Goal: Task Accomplishment & Management: Use online tool/utility

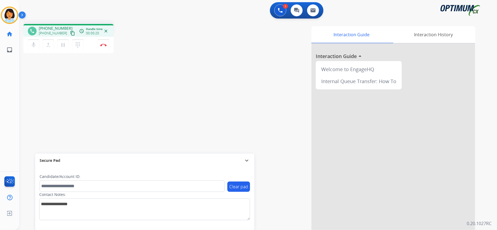
click at [70, 32] on mat-icon "content_copy" at bounding box center [72, 33] width 5 height 5
click at [108, 45] on button "Disconnect" at bounding box center [103, 44] width 11 height 11
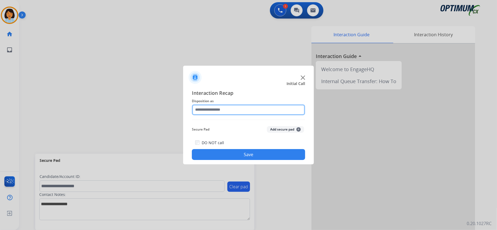
click at [257, 110] on input "text" at bounding box center [248, 109] width 113 height 11
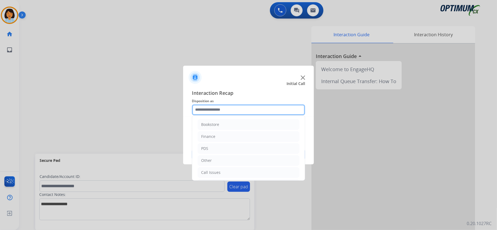
scroll to position [38, 0]
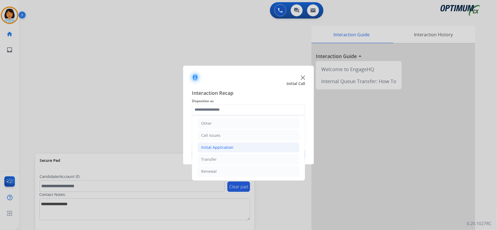
click at [259, 151] on li "Initial Application" at bounding box center [248, 147] width 102 height 10
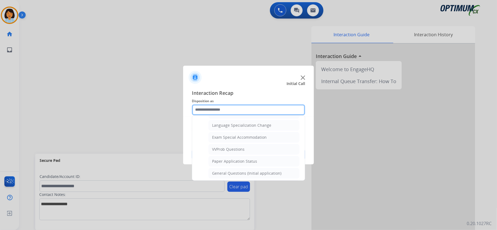
scroll to position [283, 0]
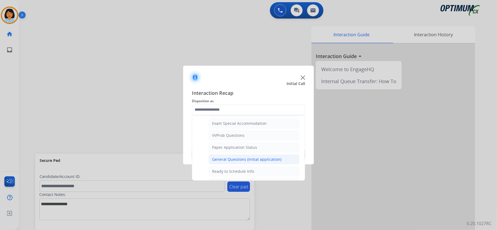
click at [271, 161] on li "General Questions (Initial application)" at bounding box center [253, 159] width 91 height 10
type input "**********"
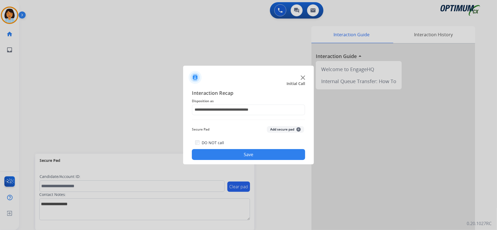
click at [242, 158] on button "Save" at bounding box center [248, 154] width 113 height 11
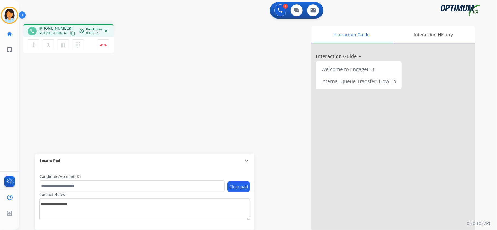
click at [70, 32] on mat-icon "content_copy" at bounding box center [72, 33] width 5 height 5
click at [70, 33] on mat-icon "content_copy" at bounding box center [72, 33] width 5 height 5
click at [161, 137] on div "phone [PHONE_NUMBER] [PHONE_NUMBER] content_copy access_time Call metrics Queue…" at bounding box center [251, 133] width 464 height 227
click at [104, 44] on img at bounding box center [103, 45] width 7 height 3
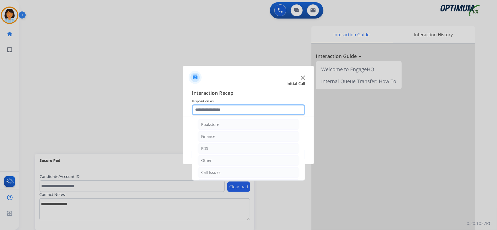
click at [253, 106] on input "text" at bounding box center [248, 109] width 113 height 11
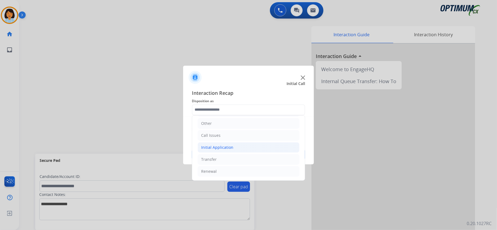
click at [223, 149] on div "Initial Application" at bounding box center [217, 147] width 32 height 5
click at [224, 158] on div "Credential Resend (Initial application)" at bounding box center [246, 157] width 69 height 5
type input "**********"
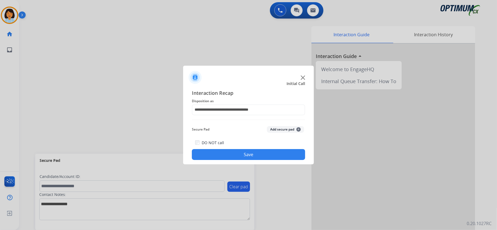
click at [246, 158] on button "Save" at bounding box center [248, 154] width 113 height 11
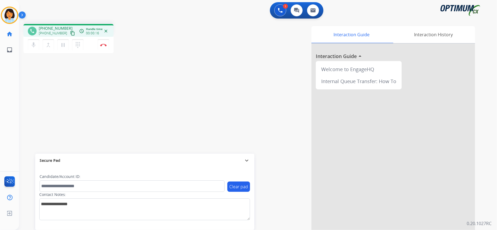
click at [70, 32] on mat-icon "content_copy" at bounding box center [72, 33] width 5 height 5
click at [103, 43] on button "Disconnect" at bounding box center [103, 44] width 11 height 11
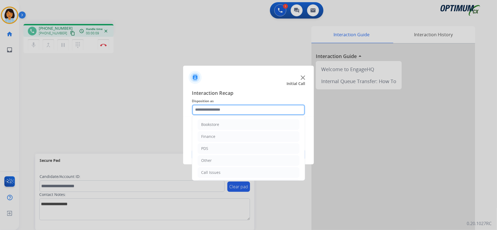
click at [270, 110] on input "text" at bounding box center [248, 109] width 113 height 11
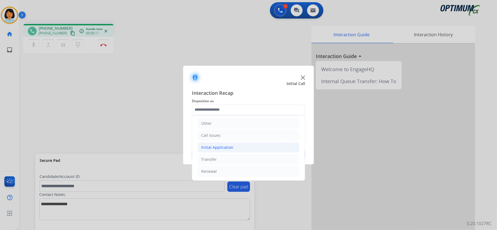
click at [246, 146] on li "Initial Application" at bounding box center [248, 147] width 102 height 10
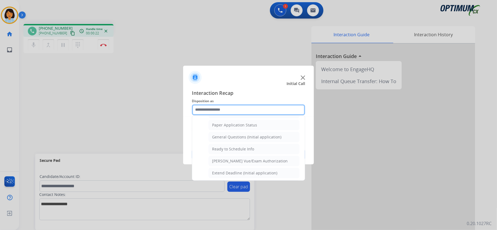
scroll to position [307, 0]
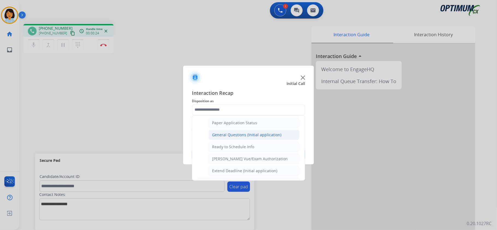
click at [274, 138] on div "General Questions (Initial application)" at bounding box center [246, 134] width 69 height 5
type input "**********"
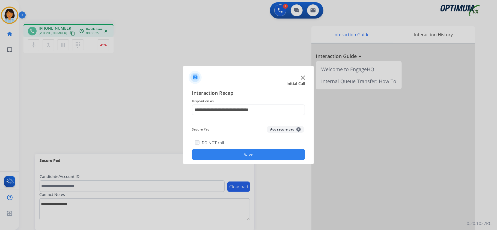
click at [249, 156] on button "Save" at bounding box center [248, 154] width 113 height 11
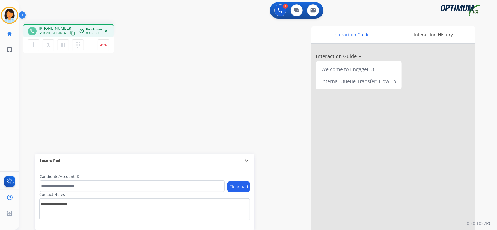
click at [70, 33] on mat-icon "content_copy" at bounding box center [72, 33] width 5 height 5
click at [103, 43] on button "Disconnect" at bounding box center [103, 44] width 11 height 11
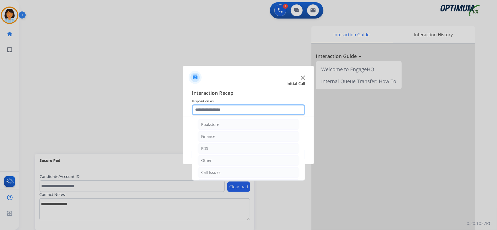
click at [235, 110] on input "text" at bounding box center [248, 109] width 113 height 11
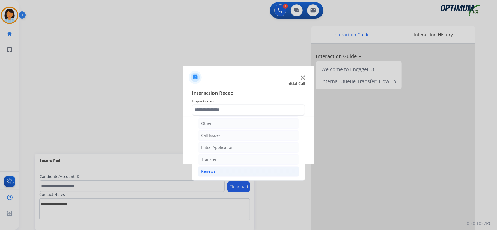
click at [239, 169] on li "Renewal" at bounding box center [248, 171] width 102 height 10
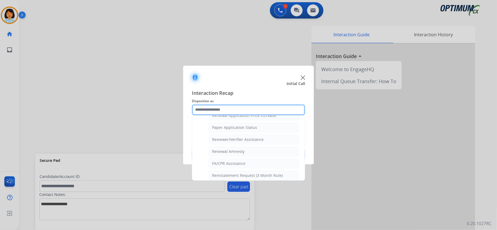
scroll to position [209, 0]
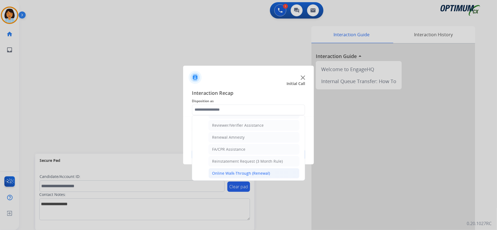
click at [263, 176] on div "Online Walk-Through (Renewal)" at bounding box center [241, 173] width 58 height 5
type input "**********"
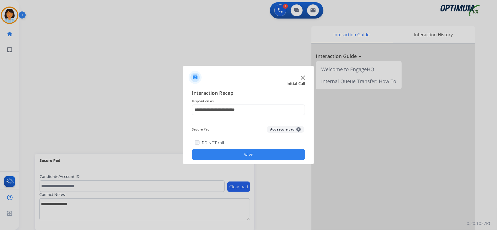
click at [247, 158] on button "Save" at bounding box center [248, 154] width 113 height 11
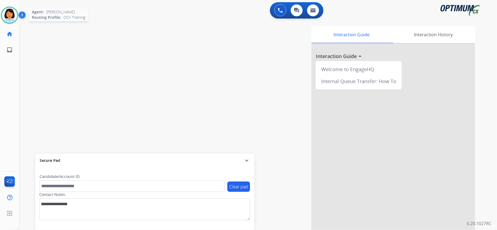
click at [11, 12] on img at bounding box center [9, 15] width 15 height 15
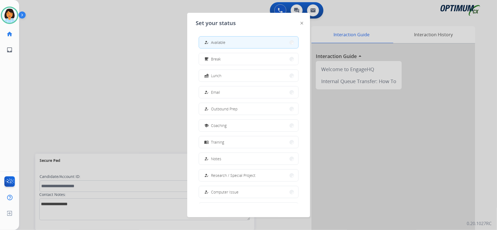
click at [99, 44] on div at bounding box center [248, 115] width 497 height 230
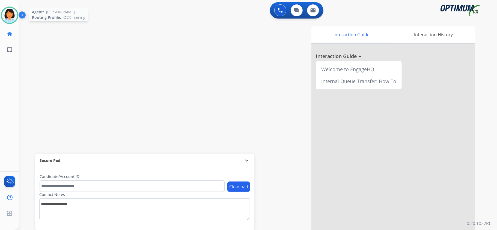
click at [16, 18] on img at bounding box center [9, 15] width 15 height 15
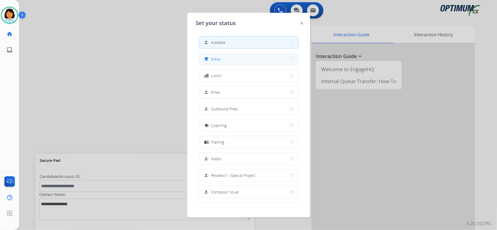
click at [245, 59] on button "free_breakfast Break" at bounding box center [248, 59] width 99 height 12
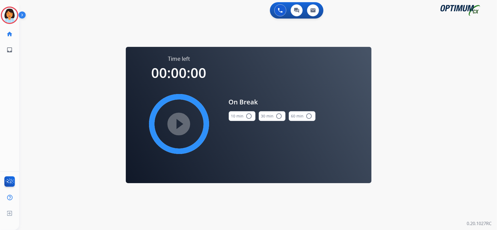
click at [239, 117] on button "10 min radio_button_unchecked" at bounding box center [242, 116] width 27 height 10
click at [182, 121] on mat-icon "play_circle_filled" at bounding box center [179, 124] width 7 height 7
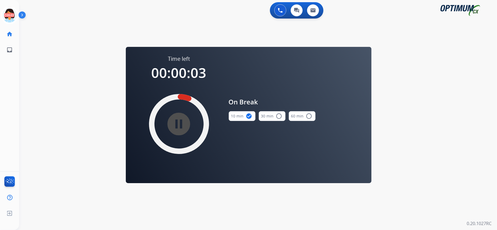
drag, startPoint x: 10, startPoint y: 15, endPoint x: 105, endPoint y: 16, distance: 95.2
click at [105, 16] on div "0 Voice Interactions 0 Chat Interactions 0 Email Interactions" at bounding box center [255, 10] width 458 height 17
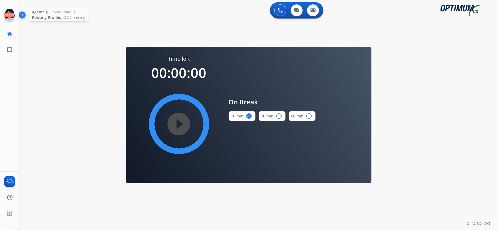
click at [11, 15] on icon at bounding box center [10, 16] width 18 height 18
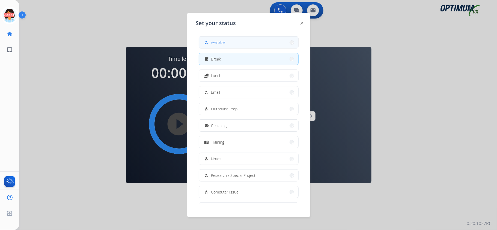
click at [236, 44] on button "how_to_reg Available" at bounding box center [248, 43] width 99 height 12
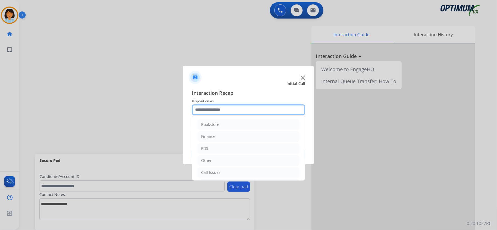
click at [248, 106] on input "text" at bounding box center [248, 109] width 113 height 11
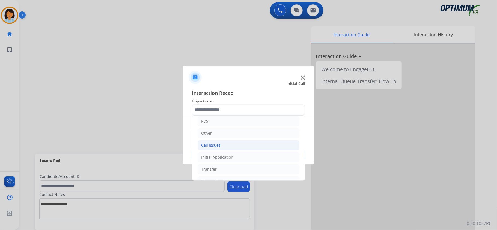
click at [241, 144] on li "Call Issues" at bounding box center [248, 145] width 102 height 10
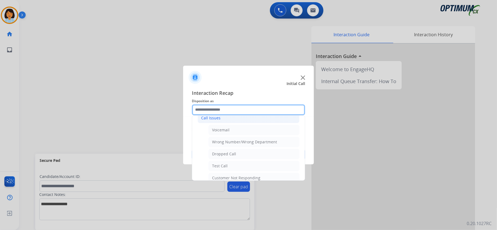
scroll to position [55, 0]
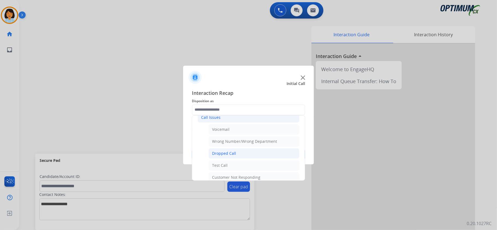
click at [246, 155] on li "Dropped Call" at bounding box center [253, 153] width 91 height 10
type input "**********"
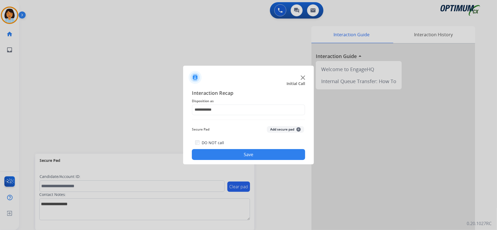
click at [245, 155] on button "Save" at bounding box center [248, 154] width 113 height 11
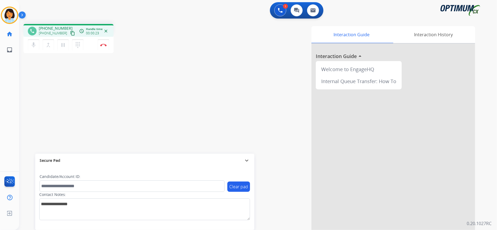
click at [70, 34] on mat-icon "content_copy" at bounding box center [72, 33] width 5 height 5
